Goal: Task Accomplishment & Management: Manage account settings

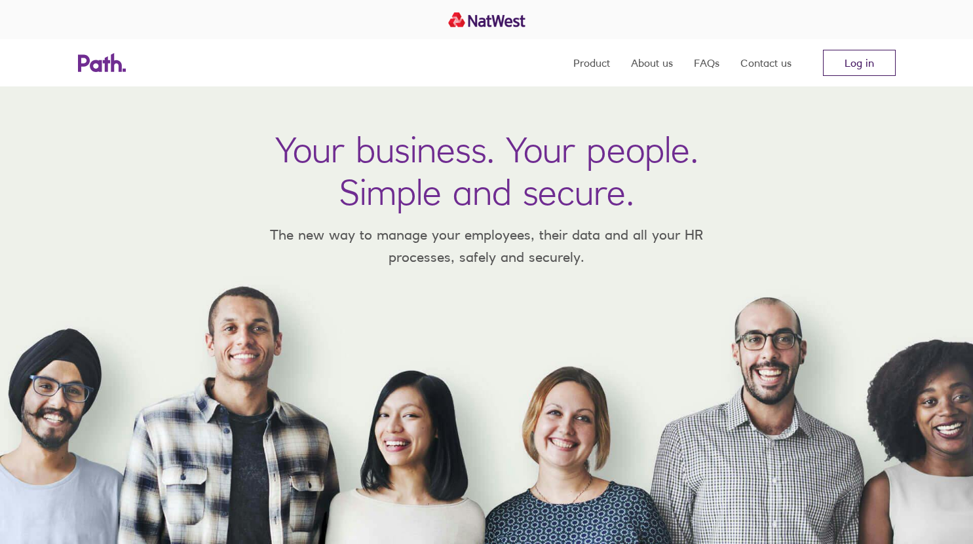
click at [846, 62] on link "Log in" at bounding box center [859, 63] width 73 height 26
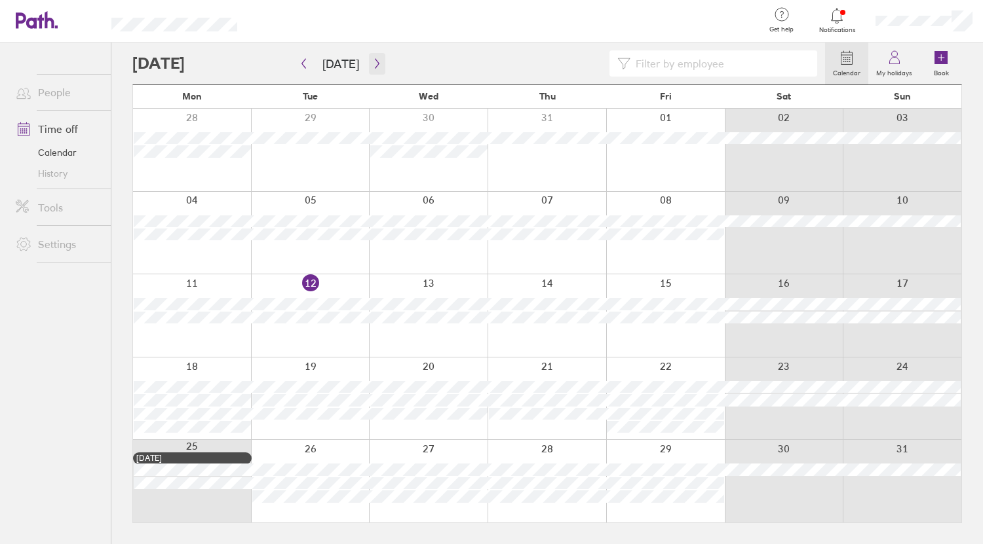
click at [371, 56] on button "button" at bounding box center [377, 64] width 16 height 22
